Goal: Transaction & Acquisition: Purchase product/service

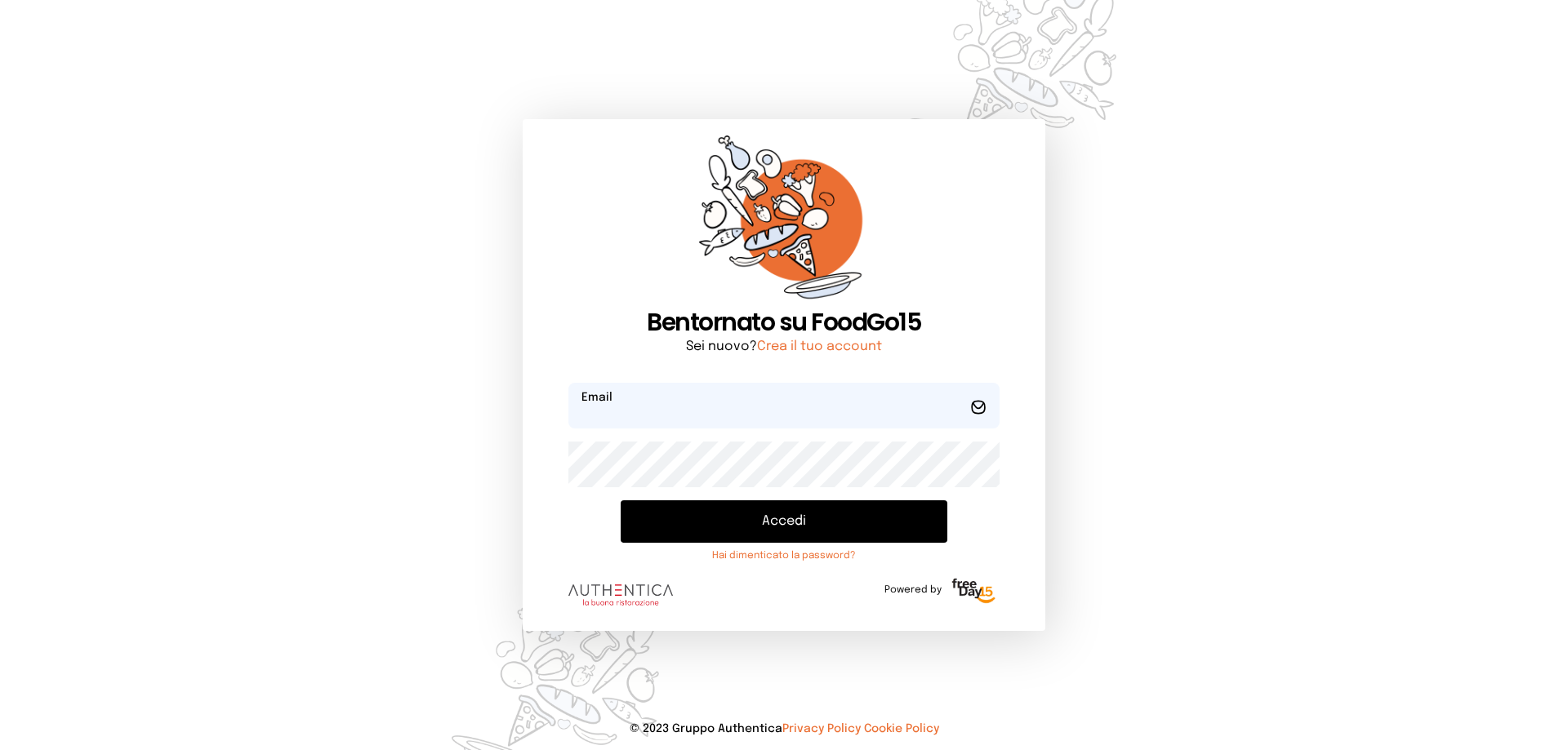
type input "**********"
click at [802, 532] on button "Accedi" at bounding box center [784, 522] width 327 height 43
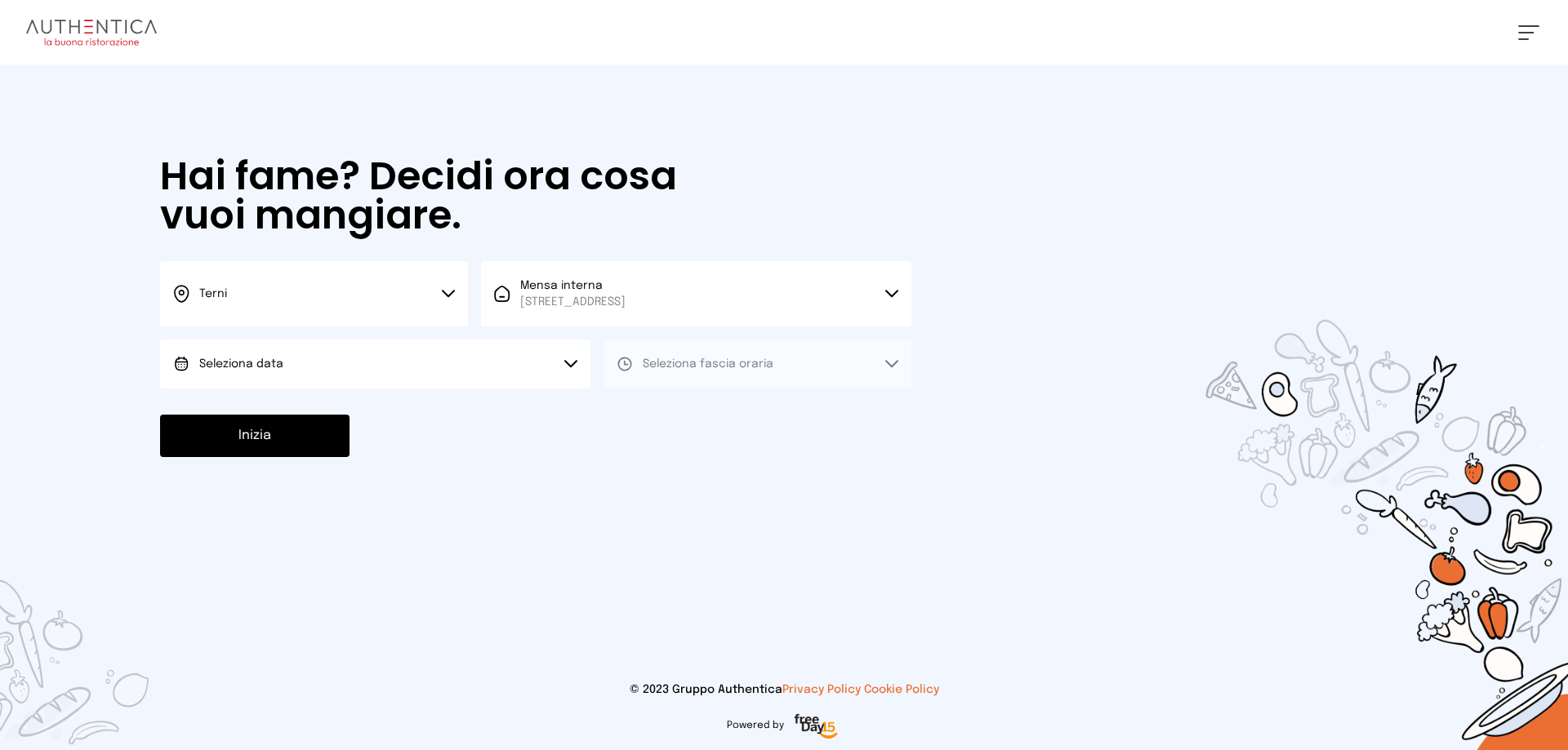
click at [359, 370] on button "Seleziona data" at bounding box center [375, 364] width 431 height 49
click at [359, 416] on li "[DATE], [DATE]" at bounding box center [375, 410] width 431 height 43
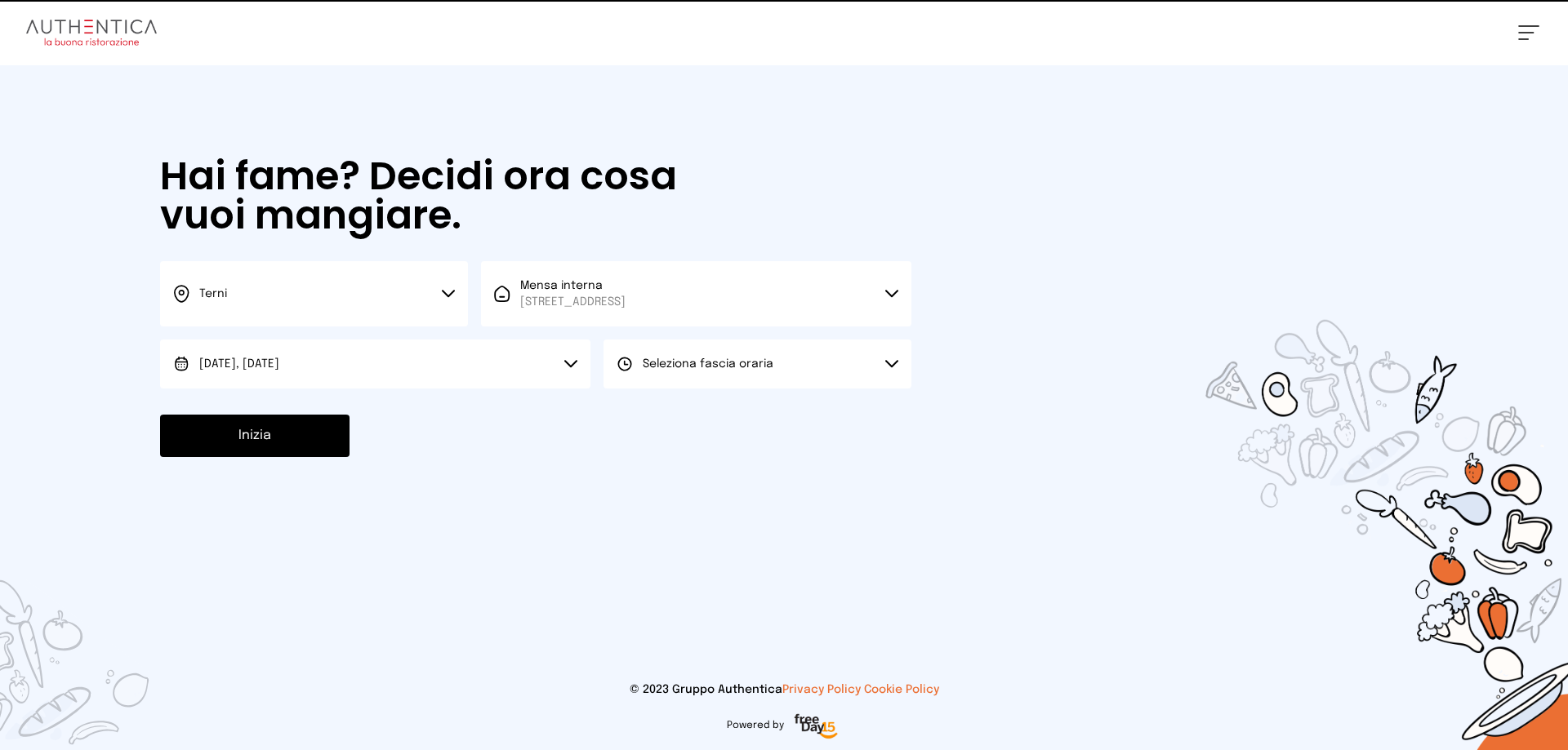
click at [685, 368] on span "Seleziona fascia oraria" at bounding box center [708, 364] width 131 height 12
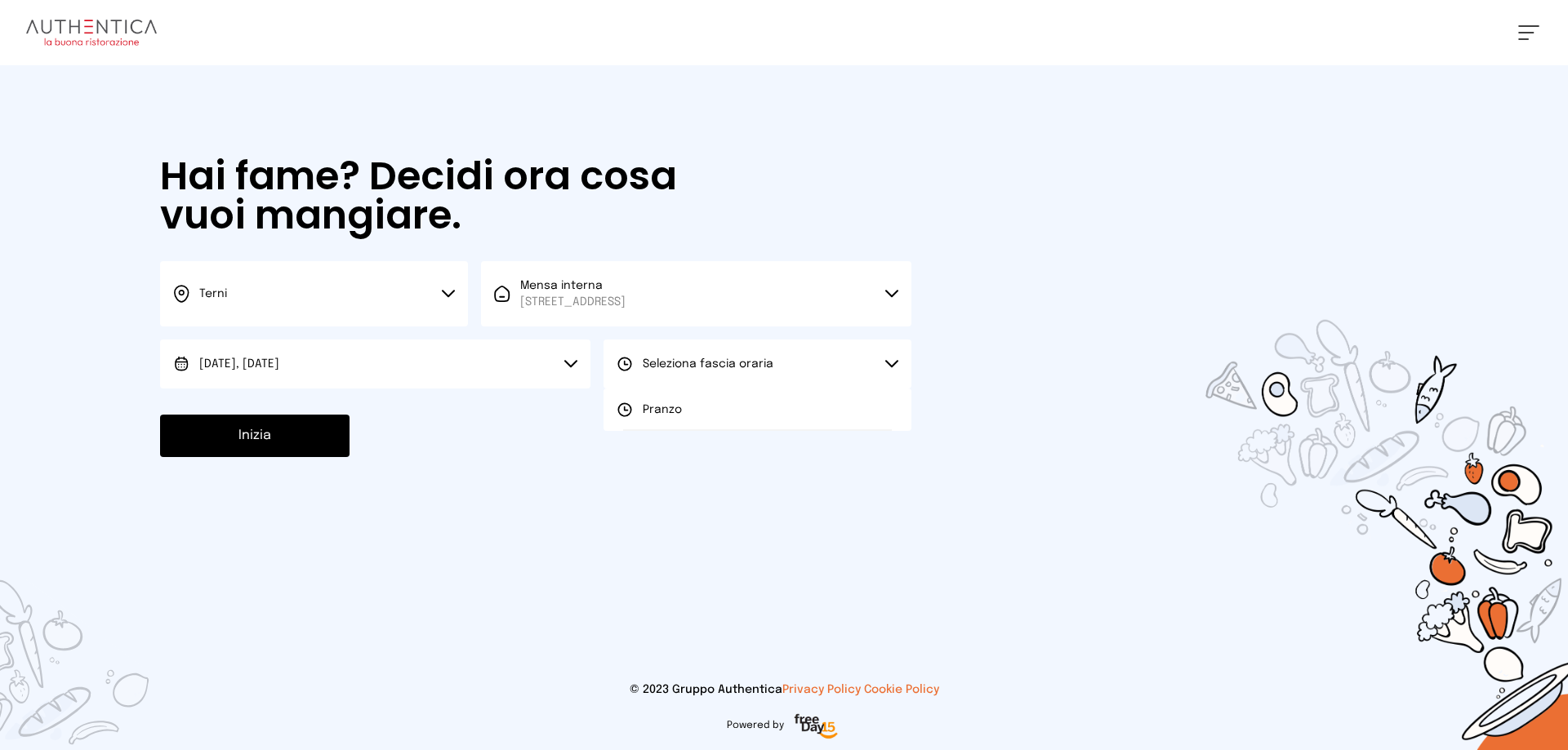
drag, startPoint x: 692, startPoint y: 407, endPoint x: 527, endPoint y: 417, distance: 165.3
click at [686, 404] on li "Pranzo" at bounding box center [757, 410] width 308 height 43
click at [297, 444] on button "Inizia" at bounding box center [254, 436] width 189 height 43
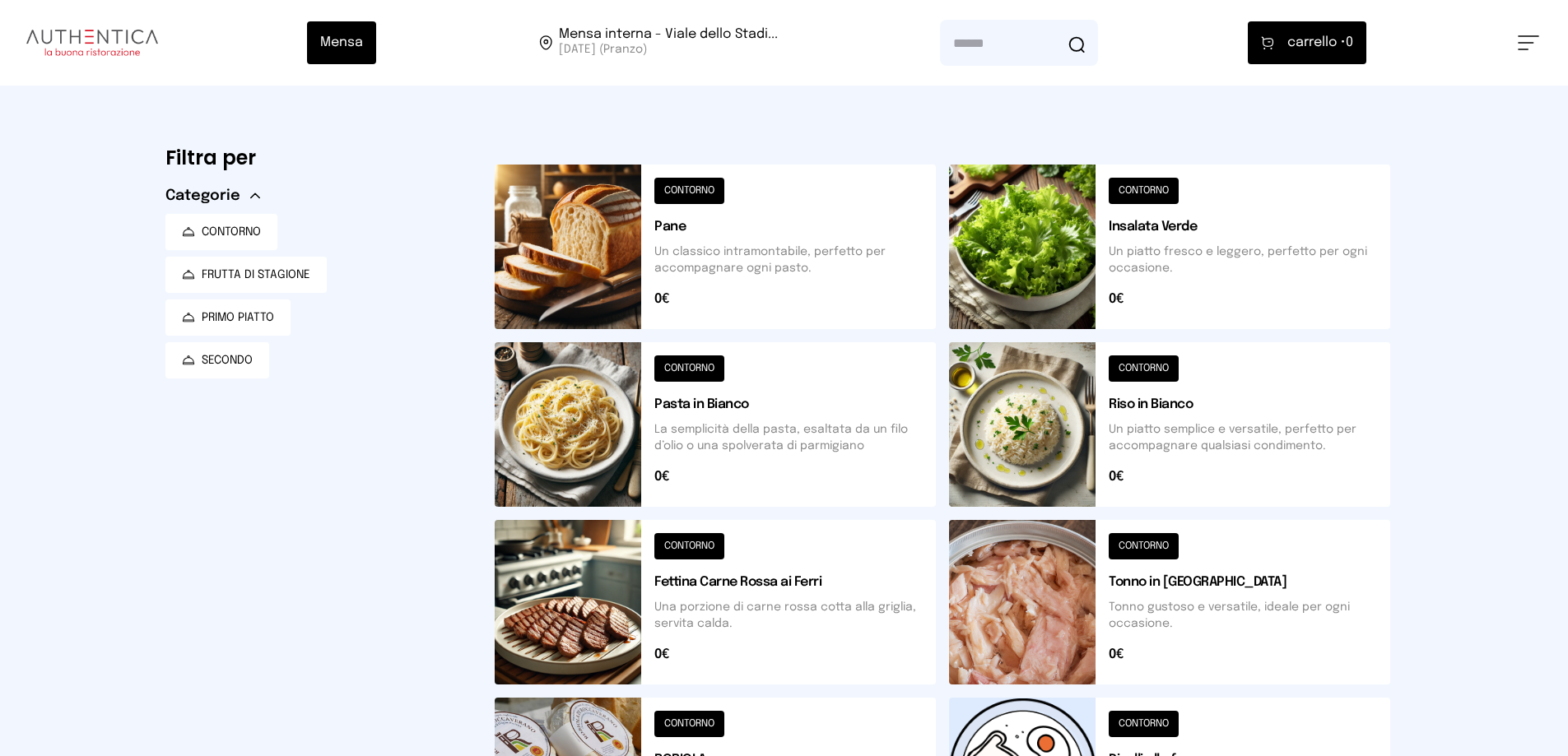
scroll to position [494, 0]
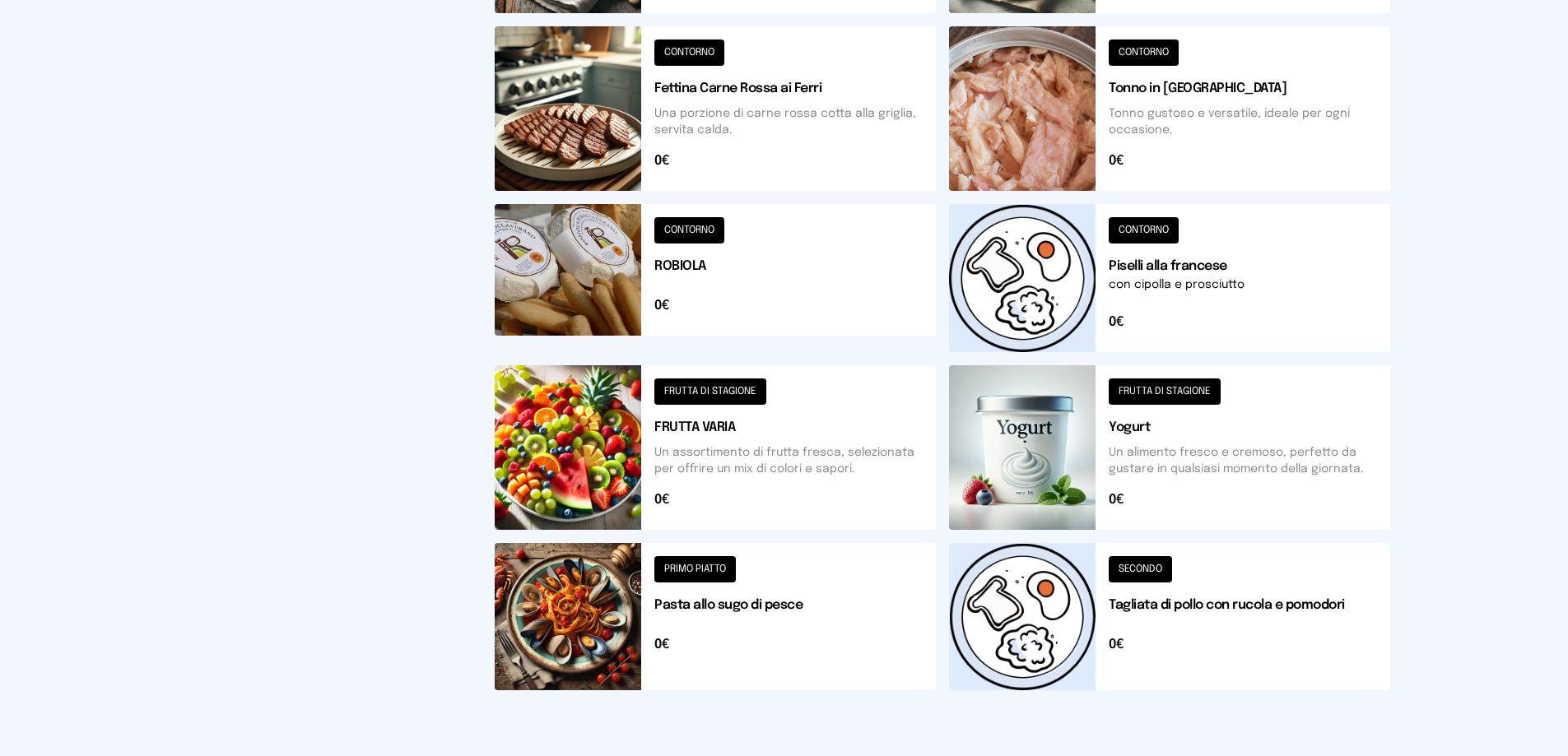
click at [1056, 649] on button at bounding box center [1170, 616] width 441 height 148
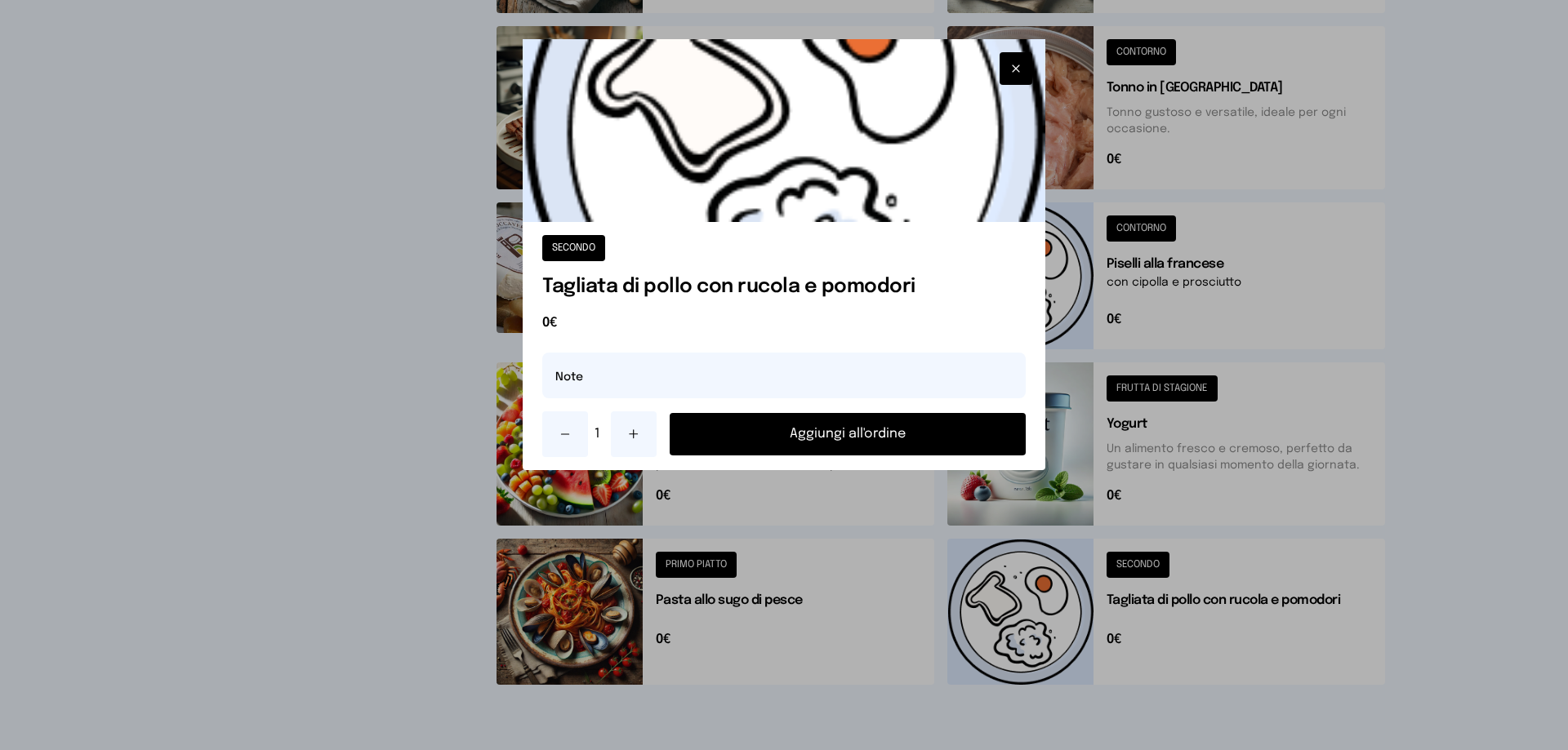
click at [916, 423] on button "Aggiungi all'ordine" at bounding box center [847, 434] width 356 height 43
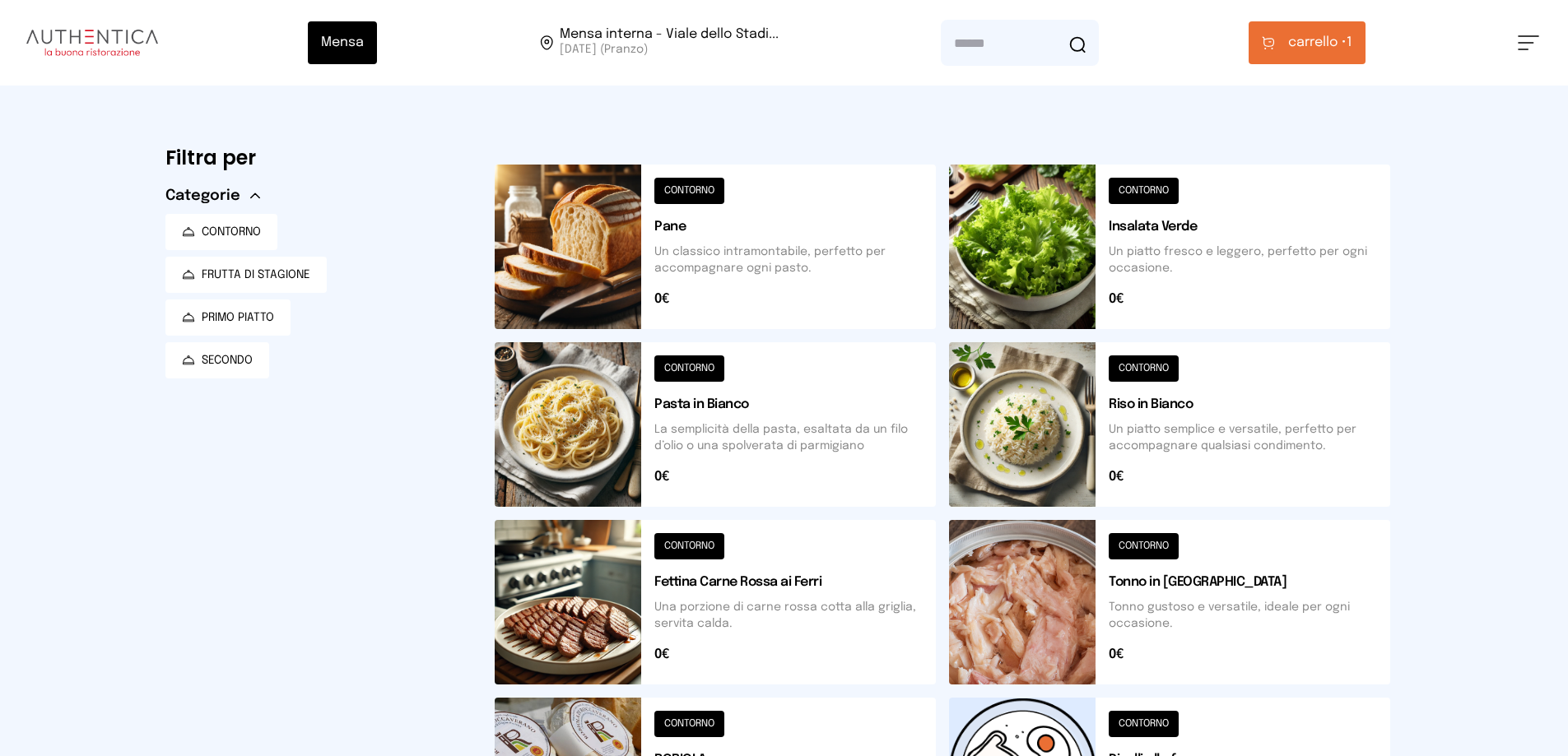
scroll to position [412, 0]
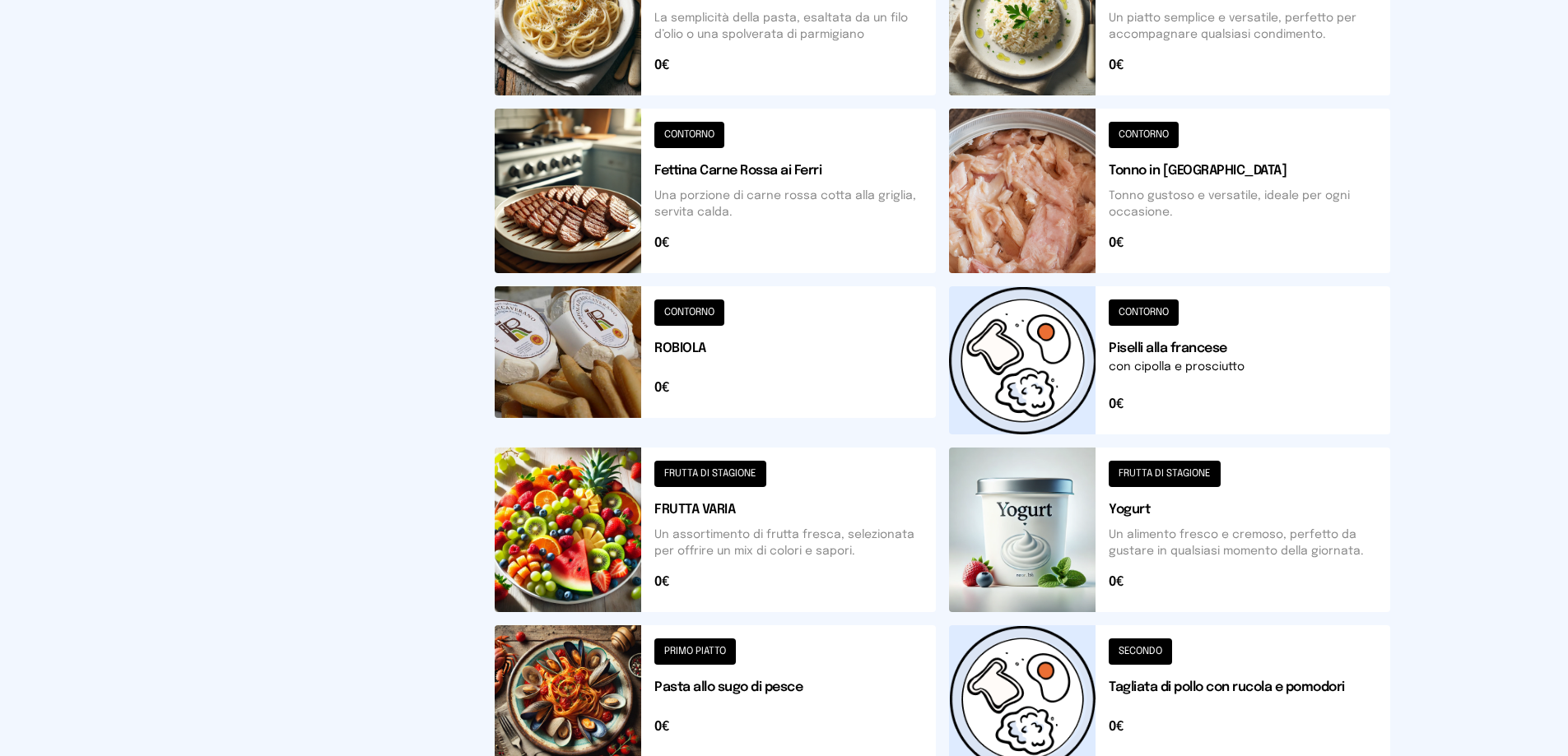
click at [567, 549] on button at bounding box center [715, 530] width 441 height 165
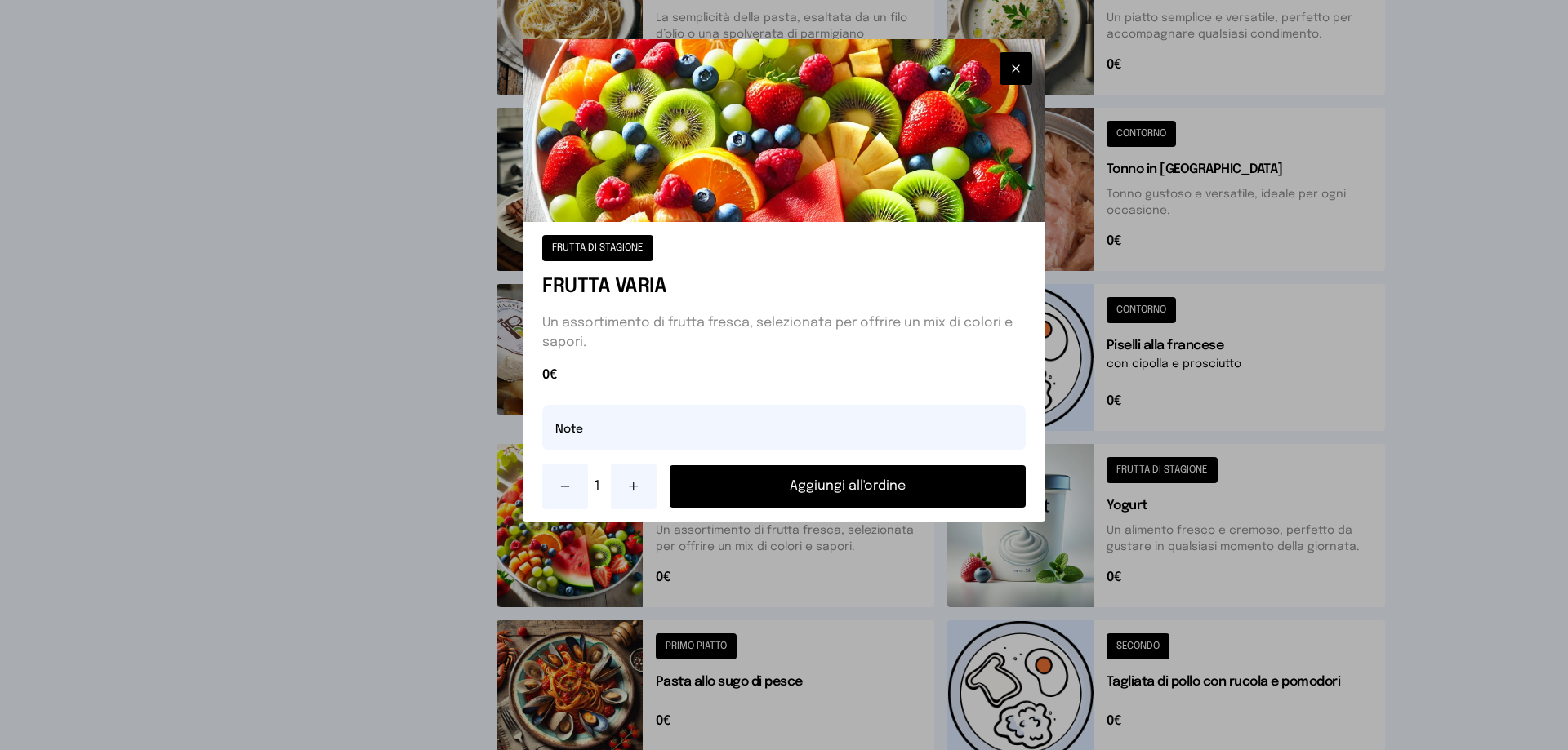
click at [631, 500] on button at bounding box center [634, 487] width 46 height 46
click at [631, 497] on button at bounding box center [634, 487] width 46 height 46
click at [583, 437] on input "text" at bounding box center [784, 428] width 484 height 46
type input "**********"
click at [847, 492] on button "Aggiungi all'ordine" at bounding box center [847, 486] width 356 height 43
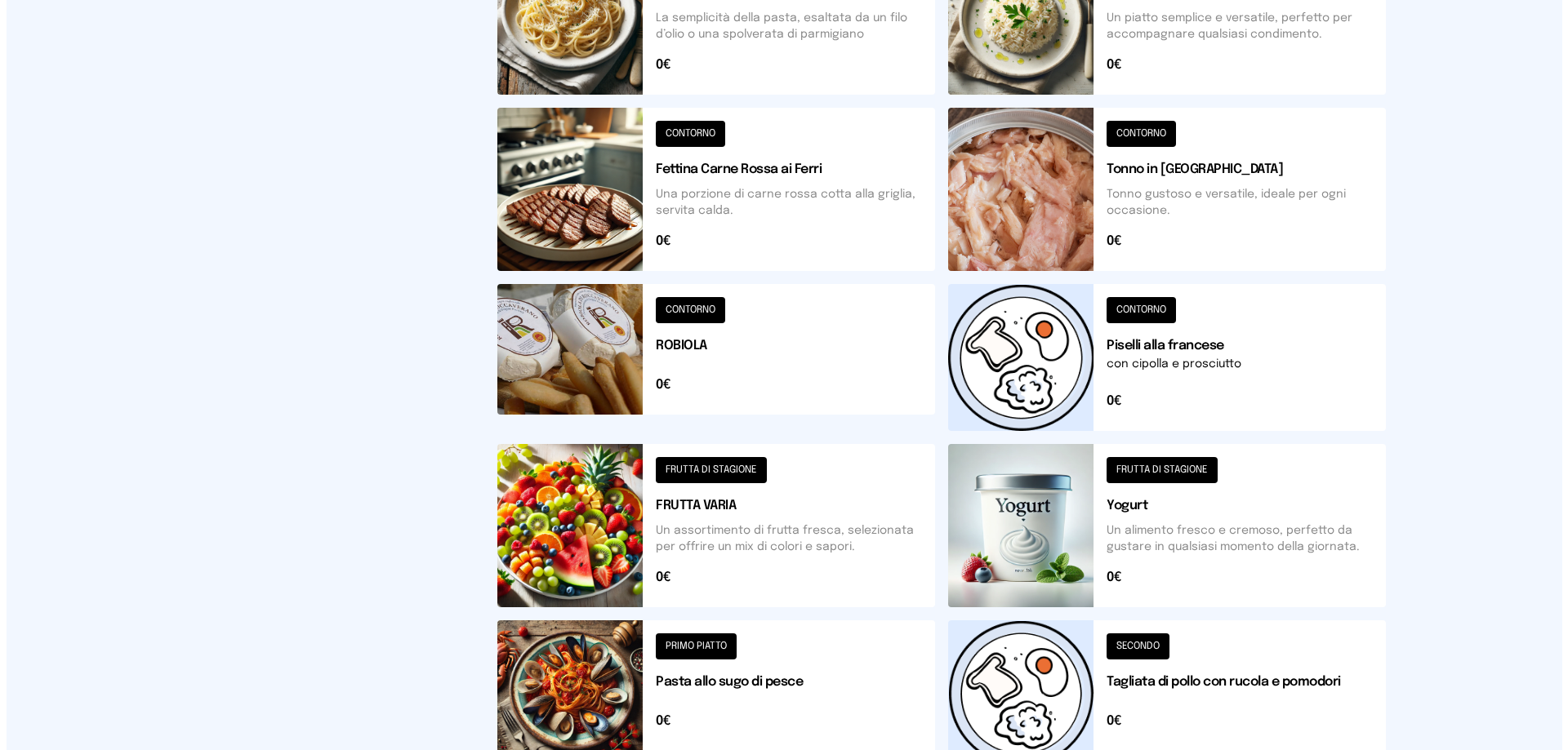
scroll to position [0, 0]
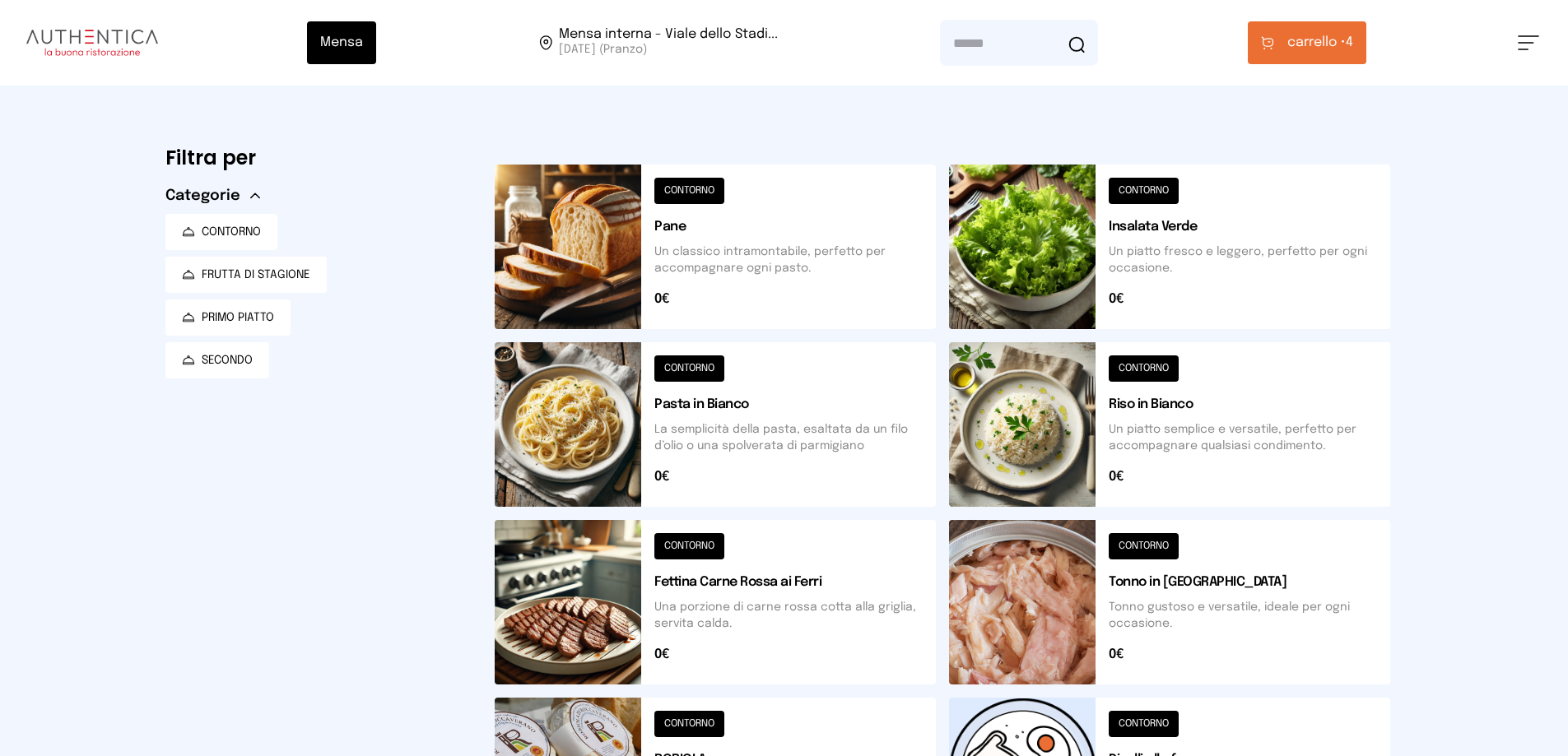
click at [1314, 41] on span "carrello •" at bounding box center [1317, 43] width 58 height 20
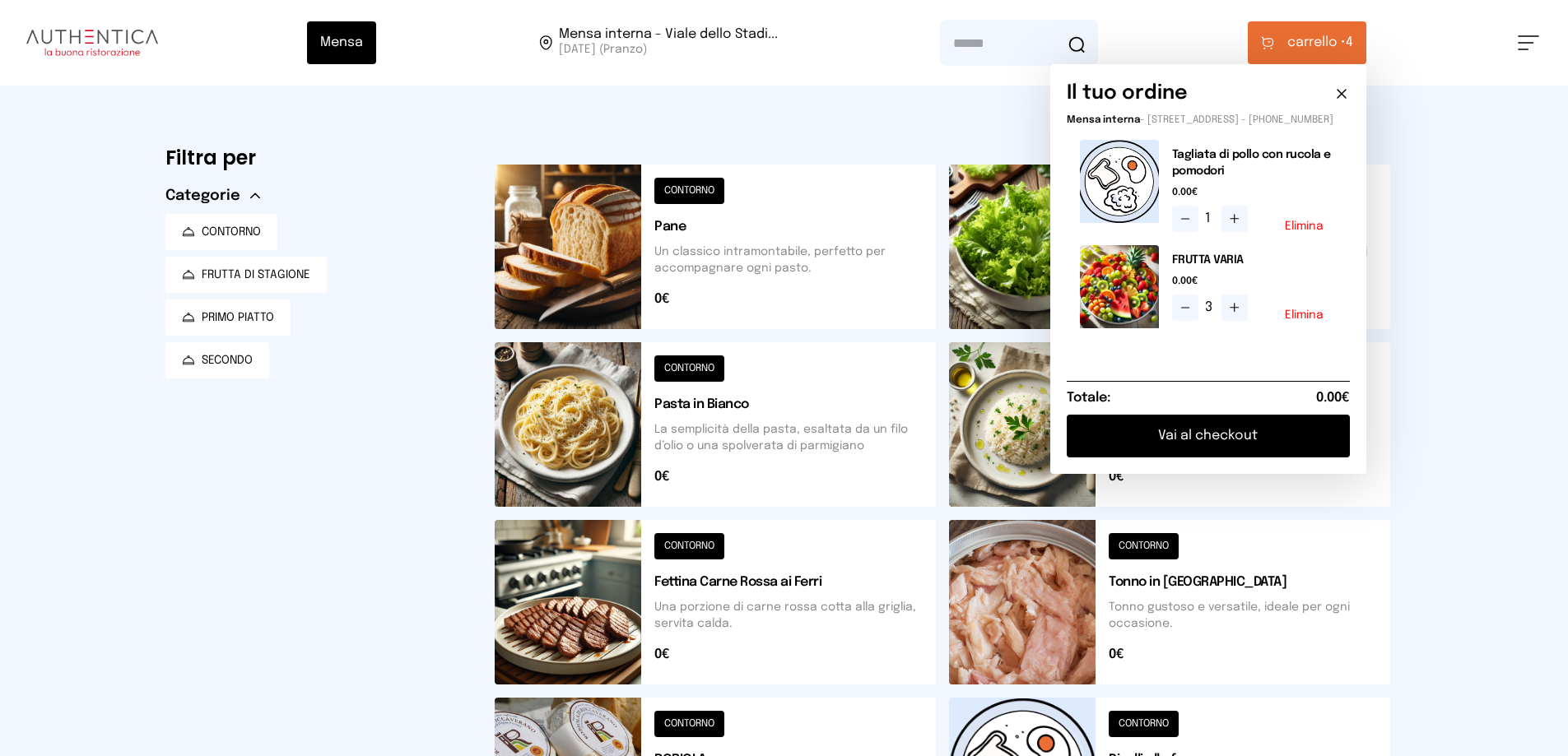
click at [1279, 445] on button "Vai al checkout" at bounding box center [1208, 437] width 283 height 43
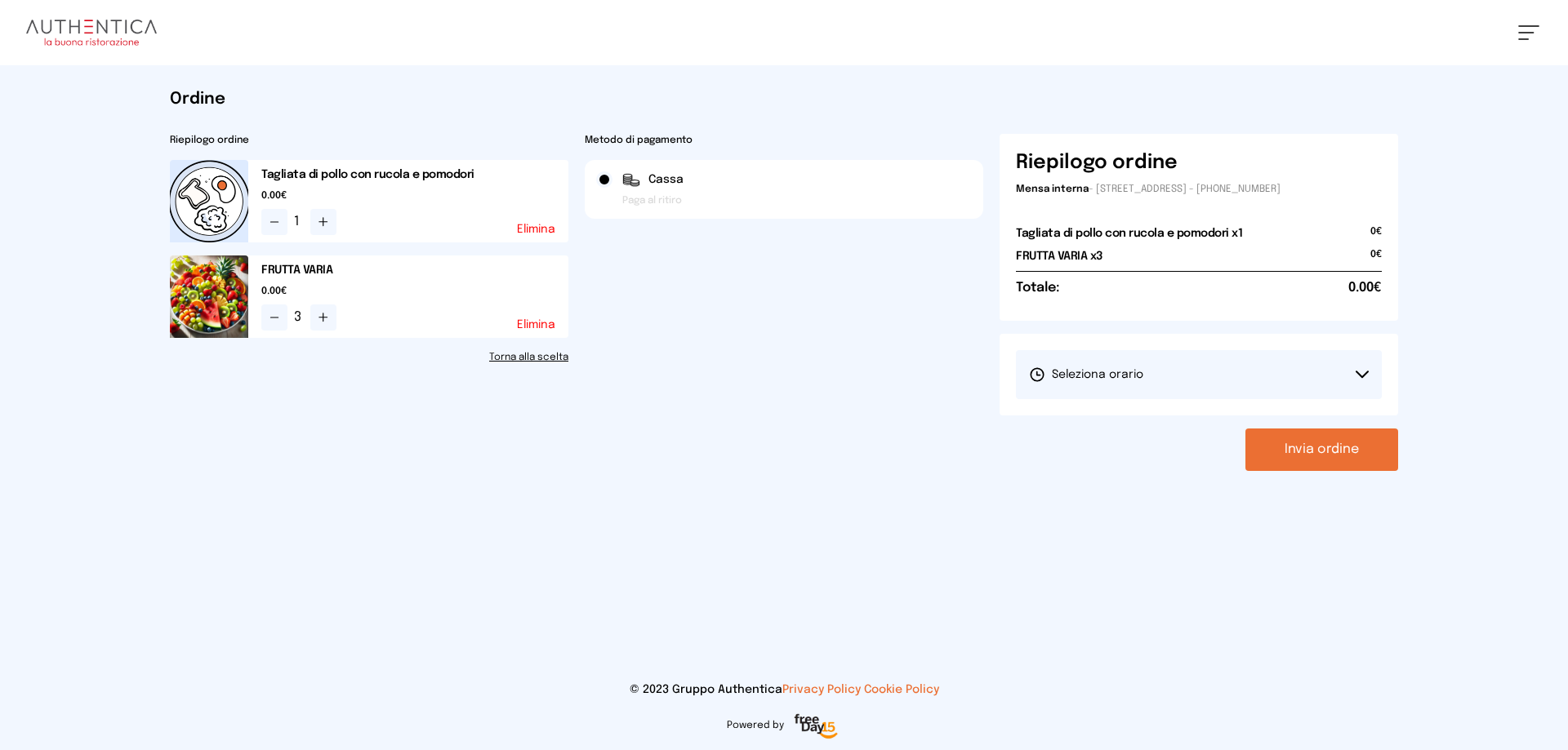
click at [1199, 374] on button "Seleziona orario" at bounding box center [1199, 375] width 366 height 49
click at [1213, 416] on li "1° Turno (13:00 - 15:00)" at bounding box center [1199, 421] width 366 height 43
click at [1310, 447] on button "Invia ordine" at bounding box center [1322, 450] width 153 height 43
